Goal: Navigation & Orientation: Find specific page/section

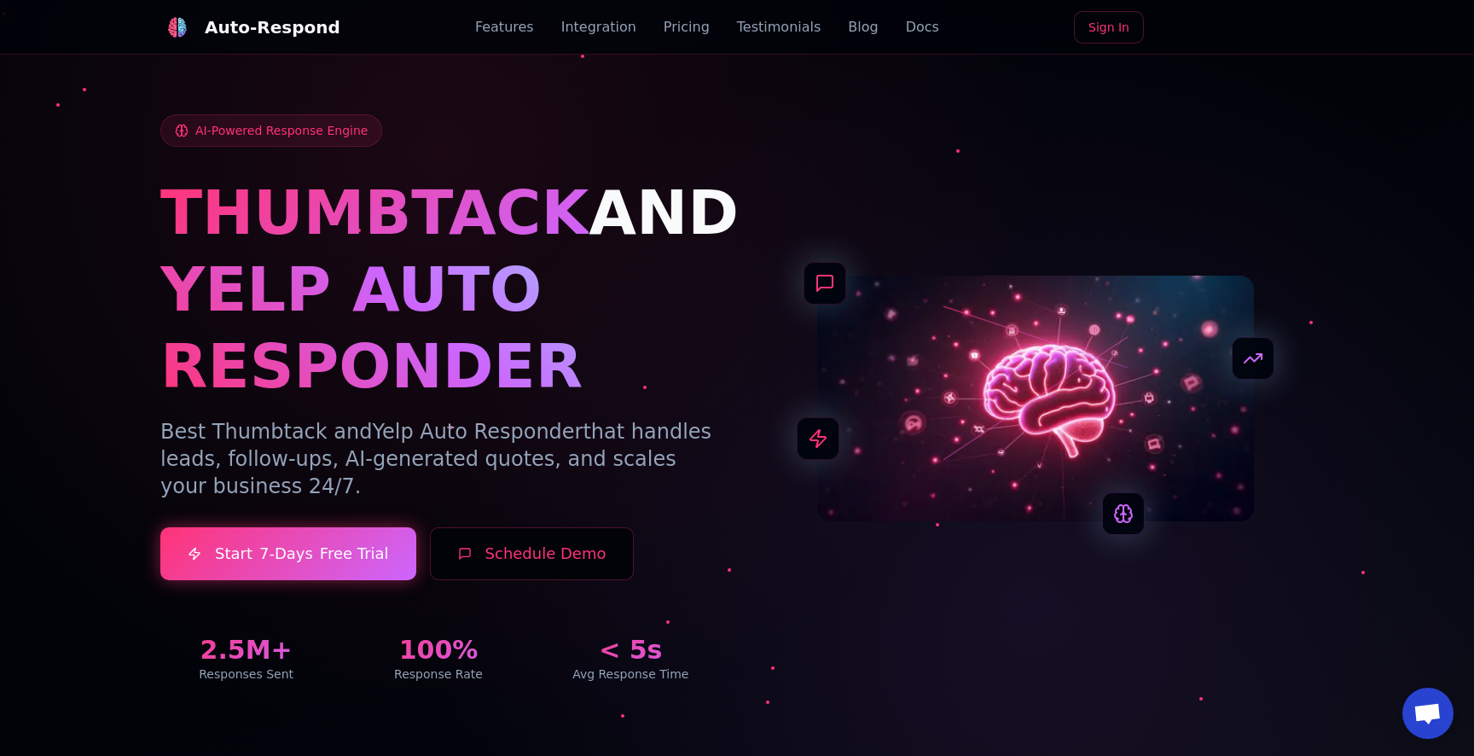
click at [682, 35] on link "Pricing" at bounding box center [687, 27] width 46 height 20
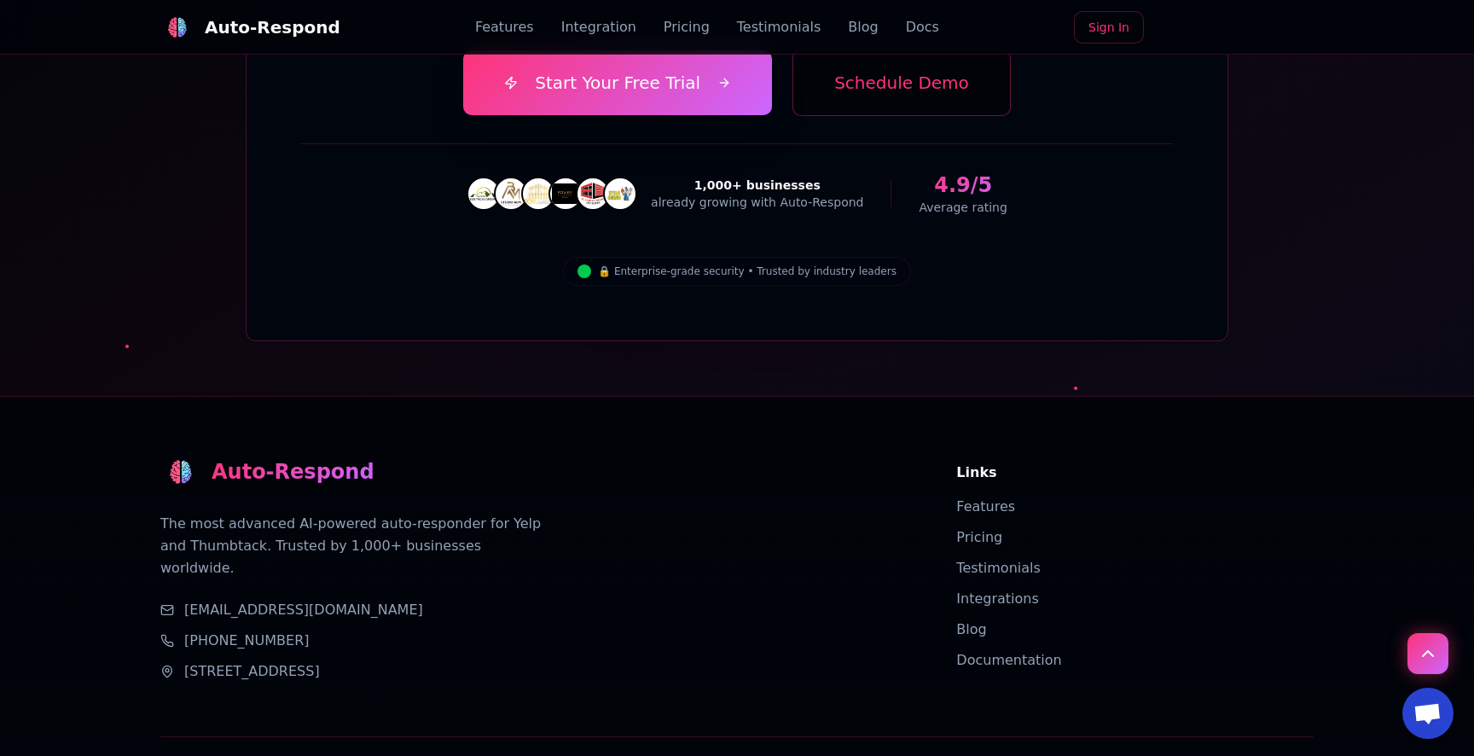
scroll to position [6024, 0]
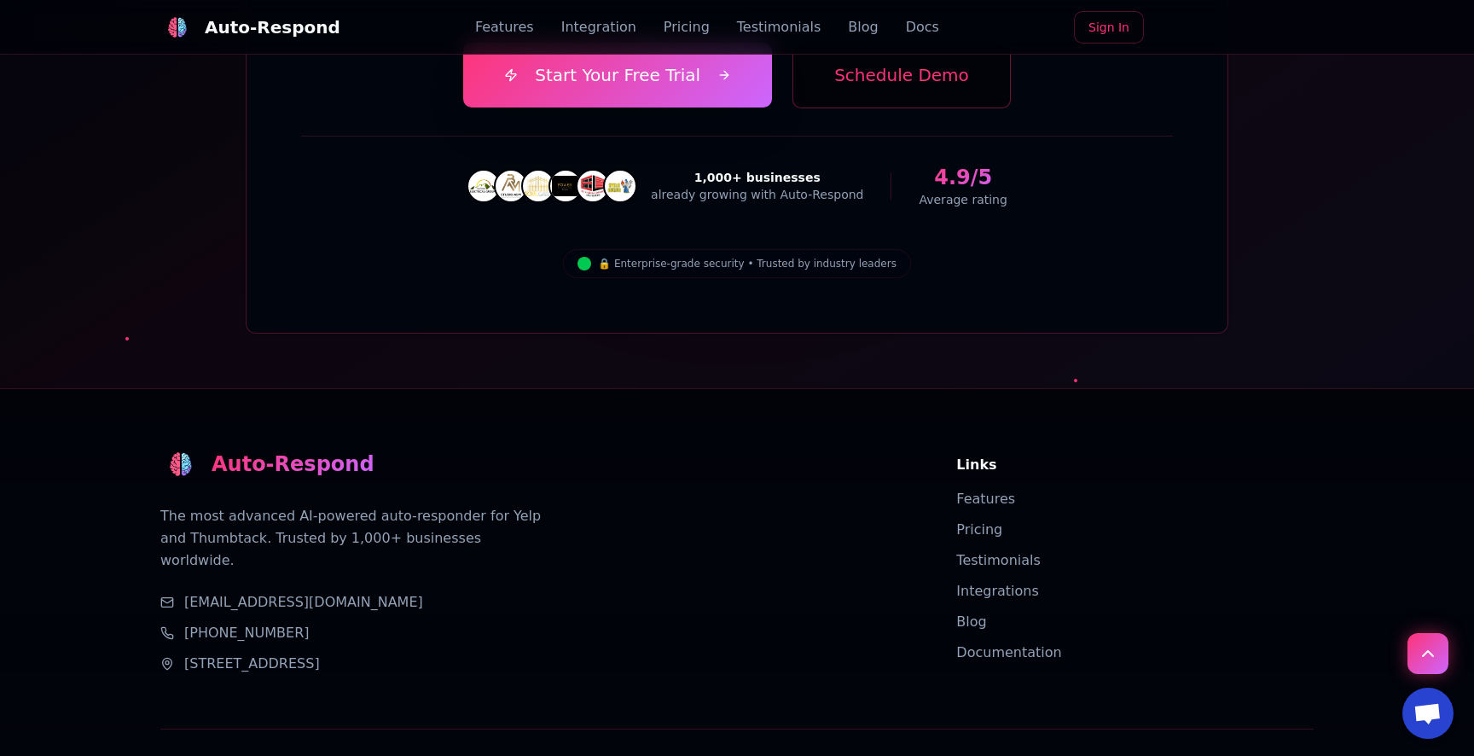
click at [981, 583] on link "Integrations" at bounding box center [997, 591] width 83 height 16
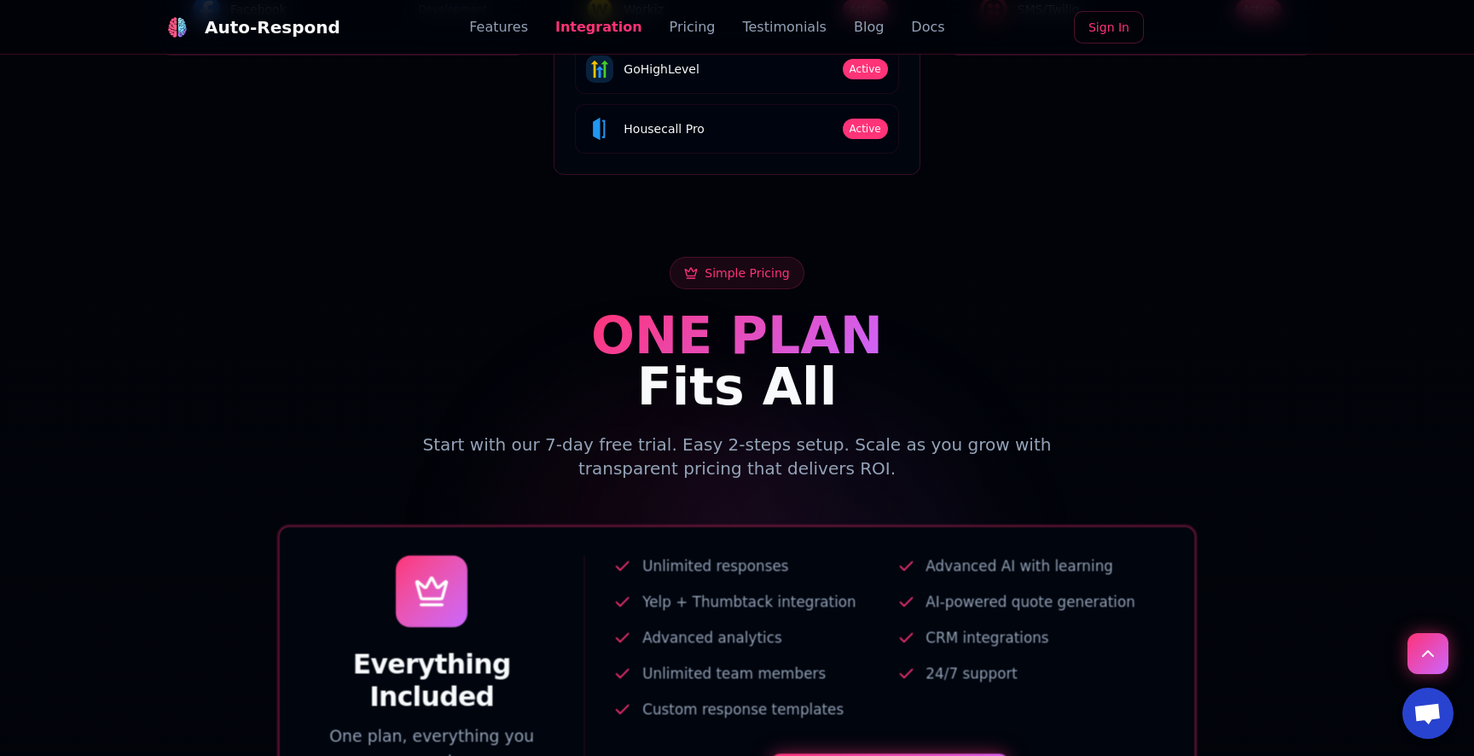
scroll to position [3501, 0]
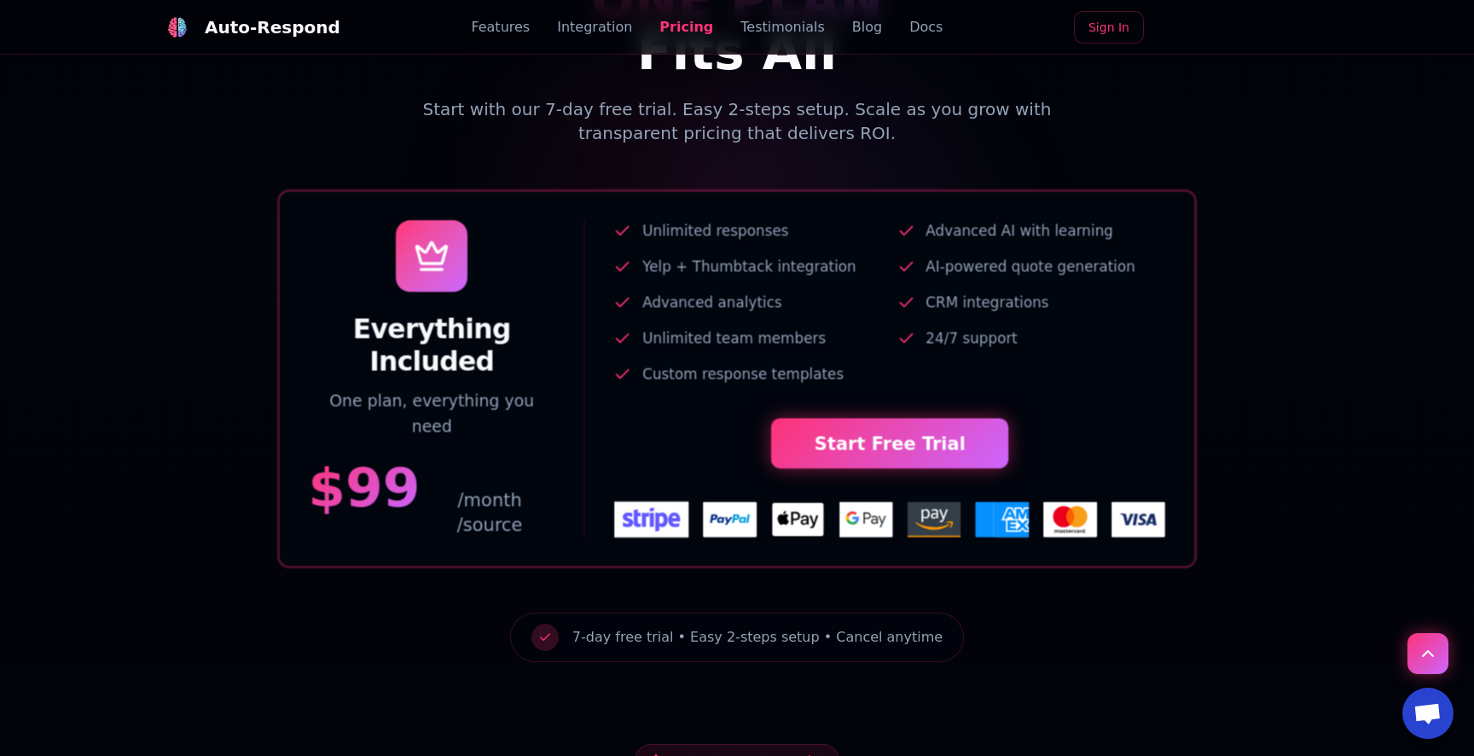
scroll to position [3272, 0]
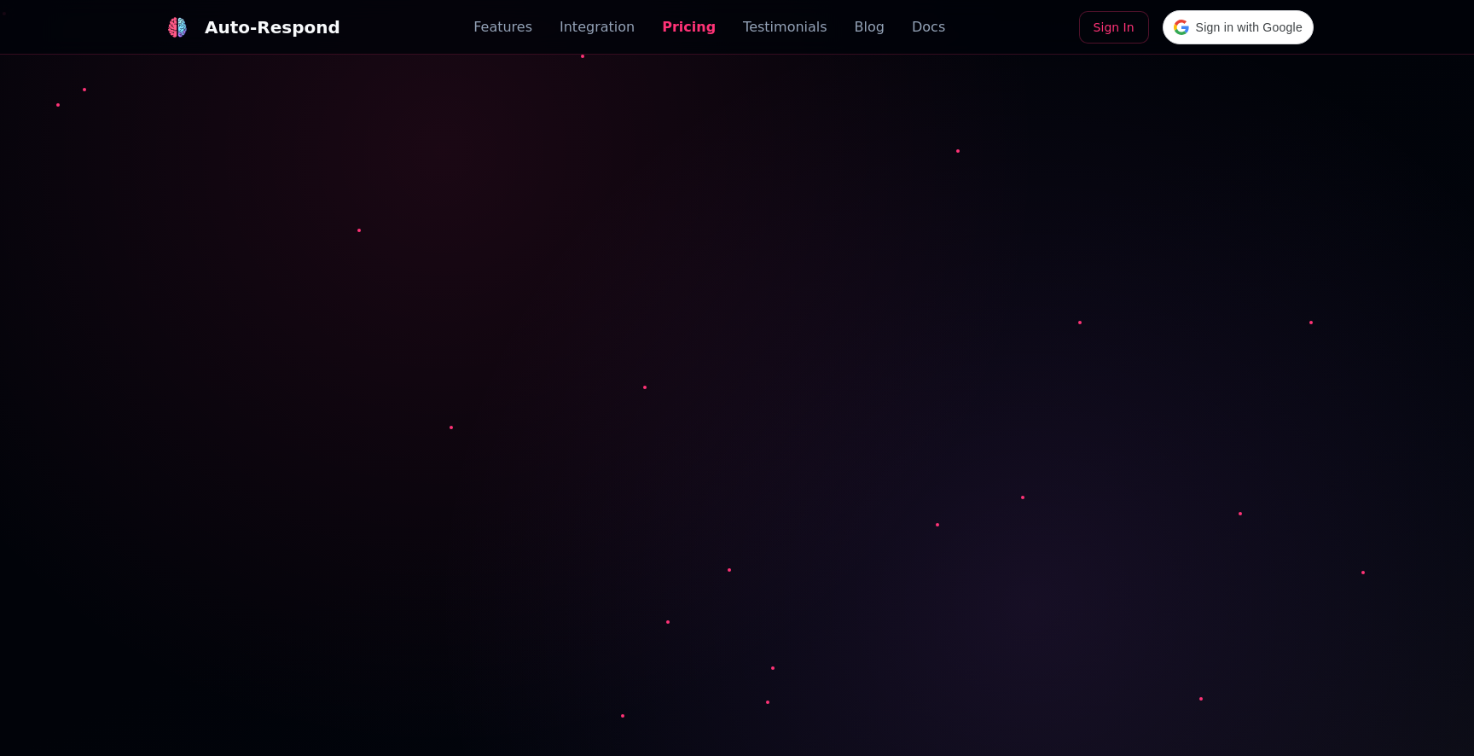
scroll to position [3272, 0]
